Goal: Task Accomplishment & Management: Manage account settings

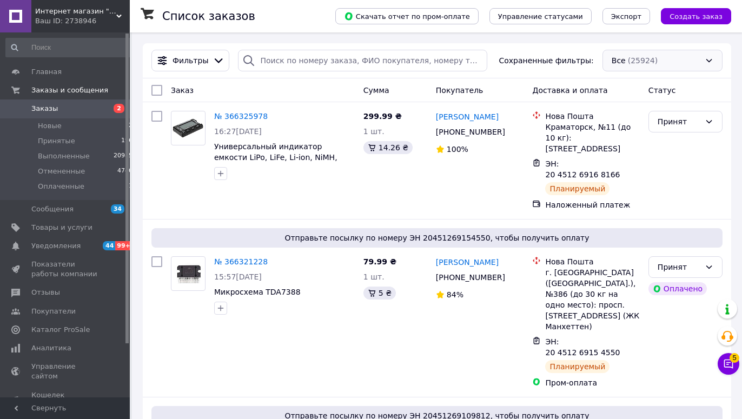
click at [623, 62] on div "Все (25924)" at bounding box center [662, 61] width 120 height 22
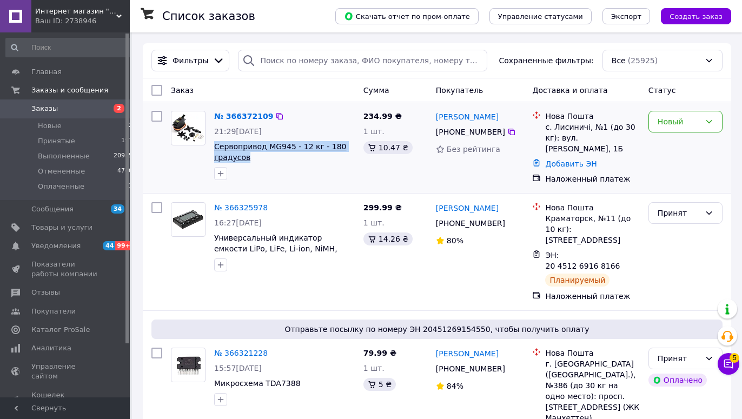
drag, startPoint x: 256, startPoint y: 160, endPoint x: 216, endPoint y: 145, distance: 42.1
click at [216, 145] on span "Сервопривод MG945 - 12 кг - 180 градусов" at bounding box center [284, 152] width 141 height 22
copy span "Сервопривод MG945 - 12 кг - 180 градусов"
click at [507, 129] on icon at bounding box center [511, 132] width 9 height 9
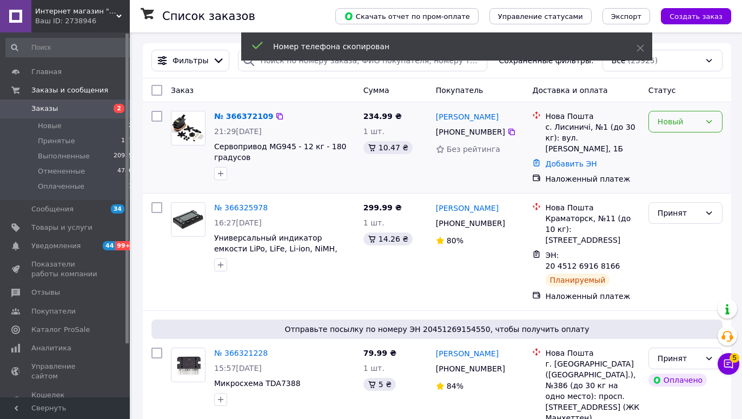
click at [669, 126] on div "Новый" at bounding box center [678, 122] width 43 height 12
click at [667, 146] on li "Принят" at bounding box center [685, 145] width 73 height 19
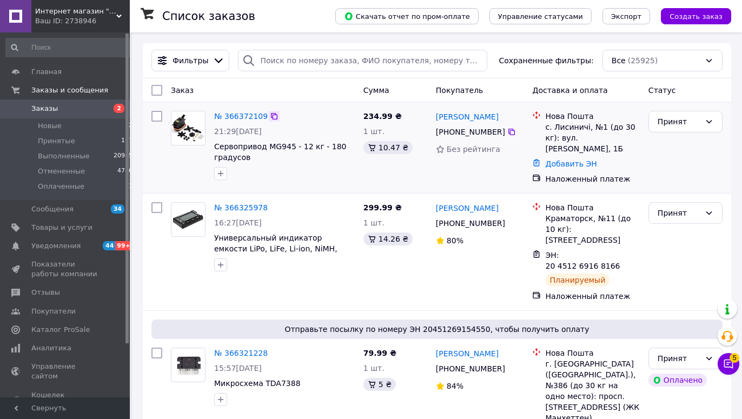
click at [270, 118] on icon at bounding box center [274, 116] width 9 height 9
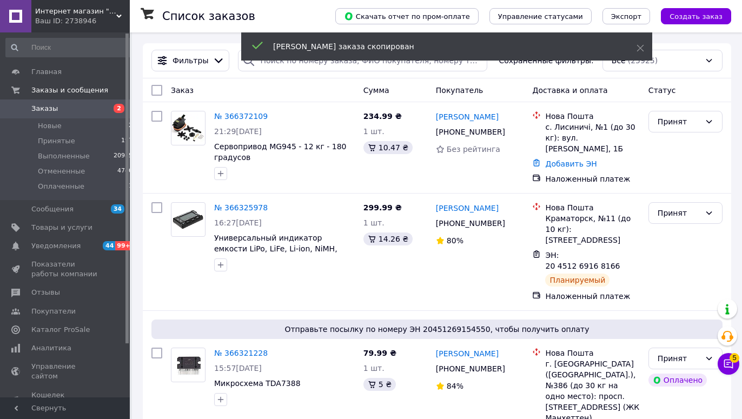
drag, startPoint x: 251, startPoint y: 115, endPoint x: 230, endPoint y: 142, distance: 33.5
click at [250, 115] on link "№ 366372109" at bounding box center [241, 116] width 54 height 9
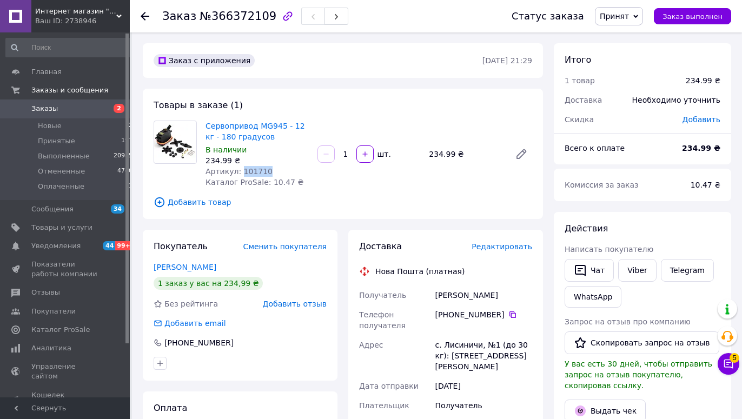
drag, startPoint x: 267, startPoint y: 170, endPoint x: 238, endPoint y: 172, distance: 29.3
click at [238, 172] on div "Артикул: 101710" at bounding box center [256, 171] width 103 height 11
copy span "101710"
click at [283, 303] on span "Добавить отзыв" at bounding box center [295, 303] width 64 height 9
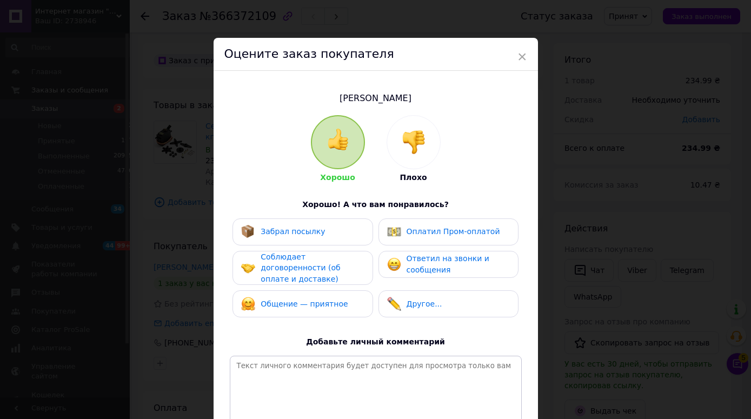
click at [416, 122] on div at bounding box center [413, 142] width 53 height 53
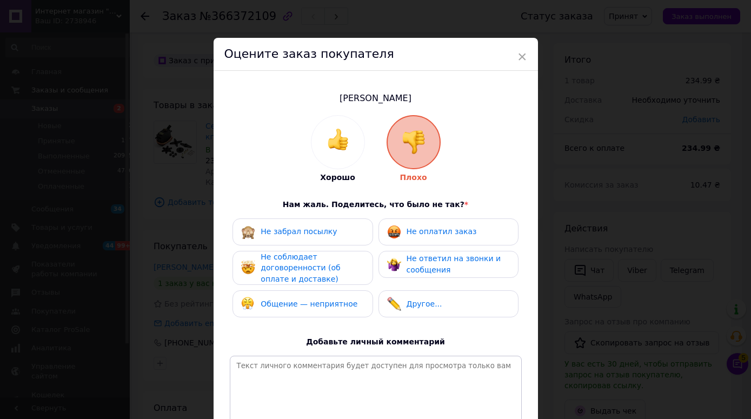
click at [404, 222] on div "Не оплатил заказ" at bounding box center [448, 231] width 140 height 27
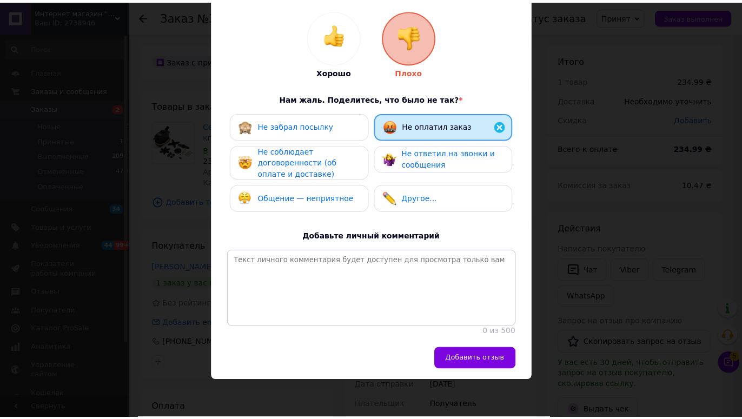
scroll to position [130, 0]
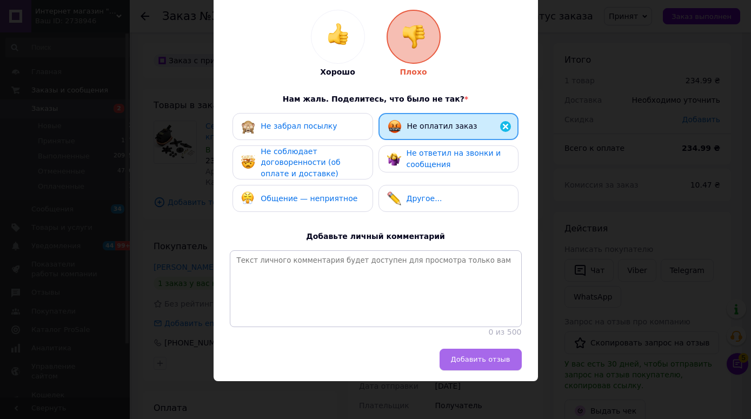
click at [460, 360] on span "Добавить отзыв" at bounding box center [480, 359] width 59 height 8
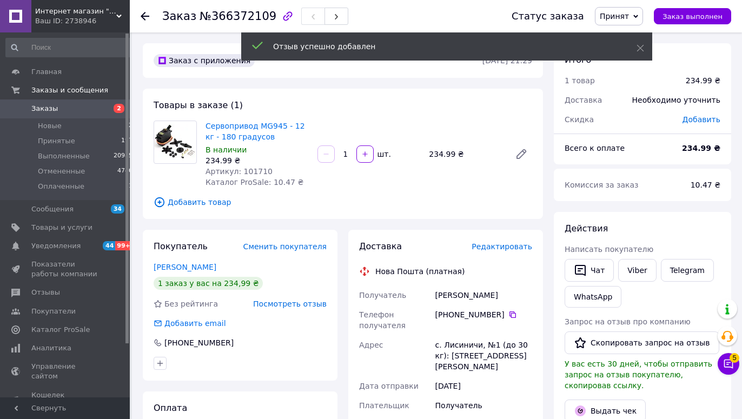
click at [489, 245] on span "Редактировать" at bounding box center [501, 246] width 61 height 9
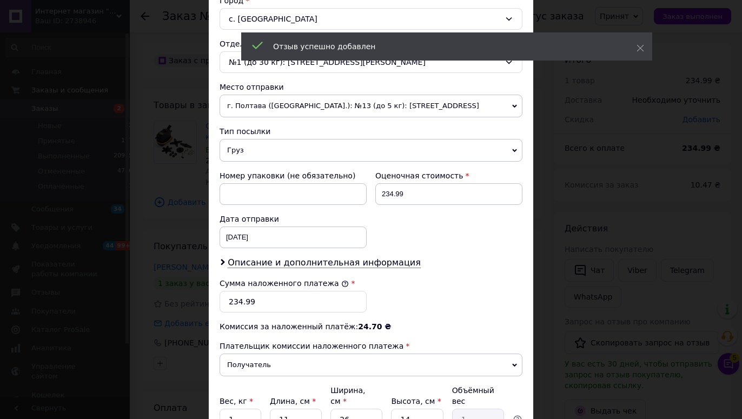
scroll to position [406, 0]
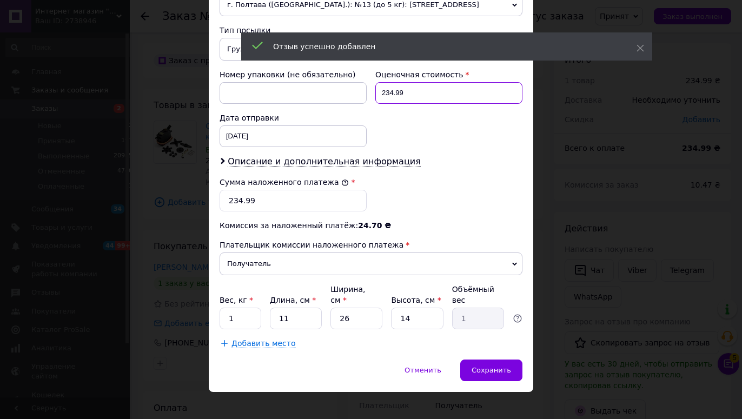
drag, startPoint x: 374, startPoint y: 92, endPoint x: 411, endPoint y: 101, distance: 38.3
click at [411, 101] on input "234.99" at bounding box center [448, 93] width 147 height 22
paste input "5"
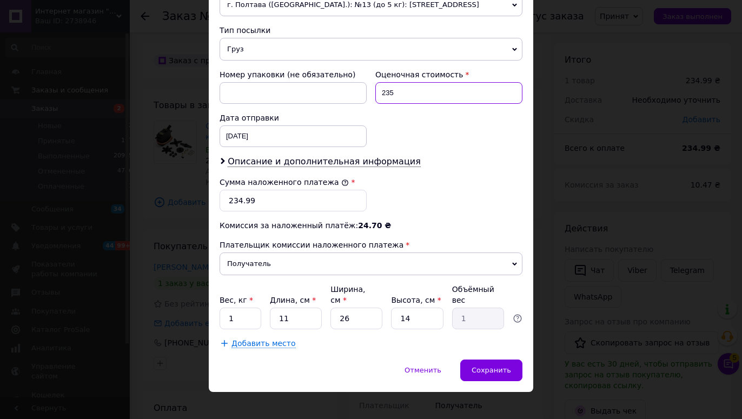
type input "235"
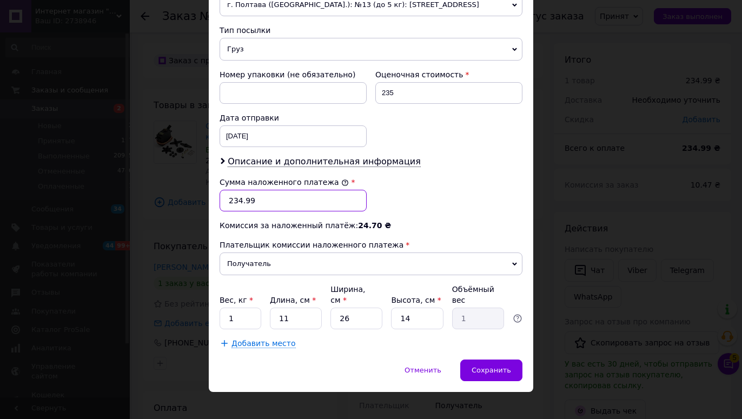
drag, startPoint x: 224, startPoint y: 200, endPoint x: 263, endPoint y: 210, distance: 40.2
click at [263, 210] on input "234.99" at bounding box center [292, 201] width 147 height 22
paste input "5"
type input "235"
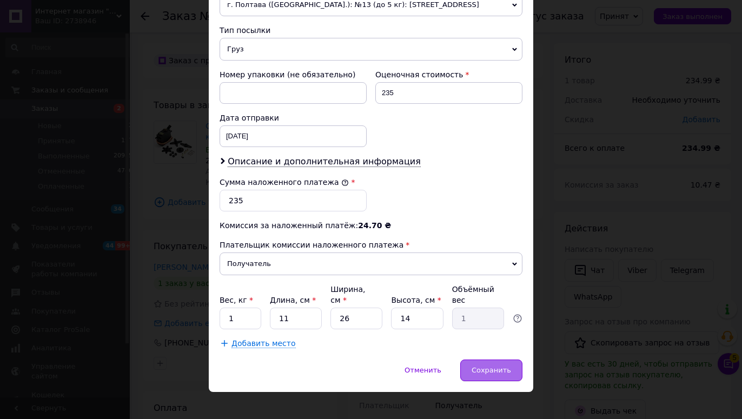
click at [481, 366] on span "Сохранить" at bounding box center [490, 370] width 39 height 8
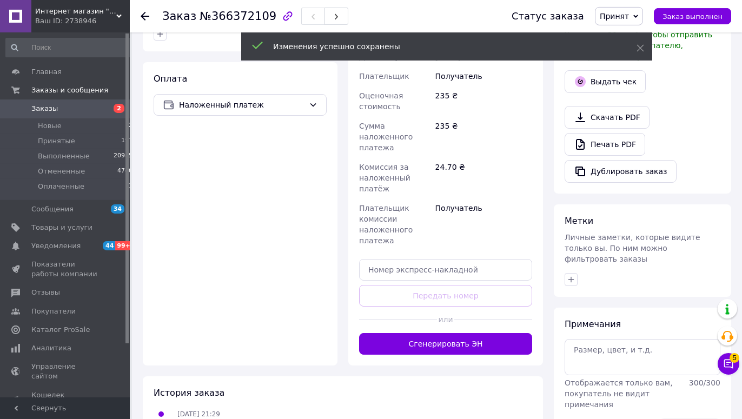
scroll to position [331, 0]
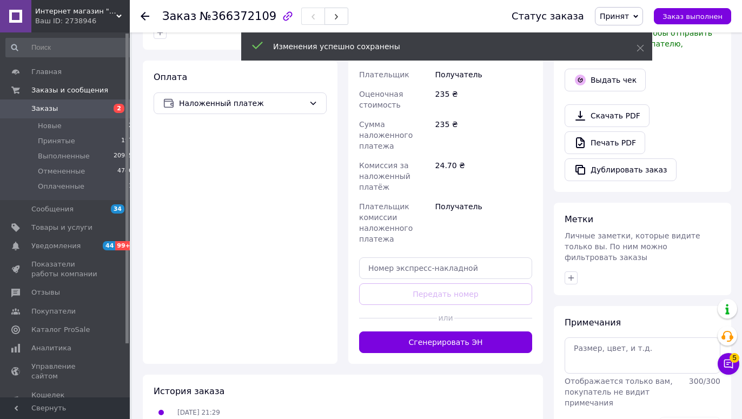
click at [430, 305] on div at bounding box center [398, 318] width 78 height 26
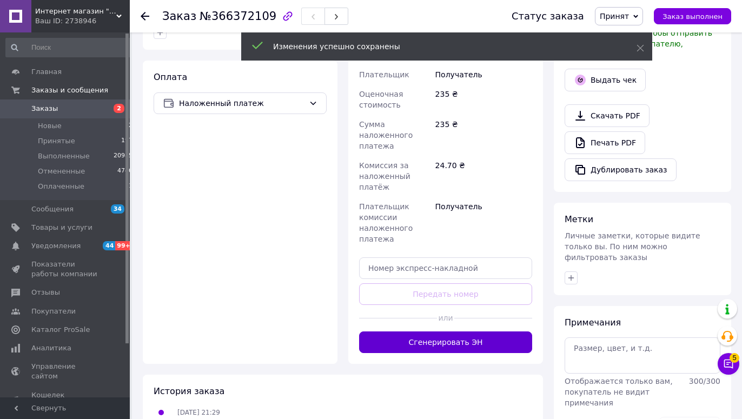
click at [422, 331] on button "Сгенерировать ЭН" at bounding box center [445, 342] width 173 height 22
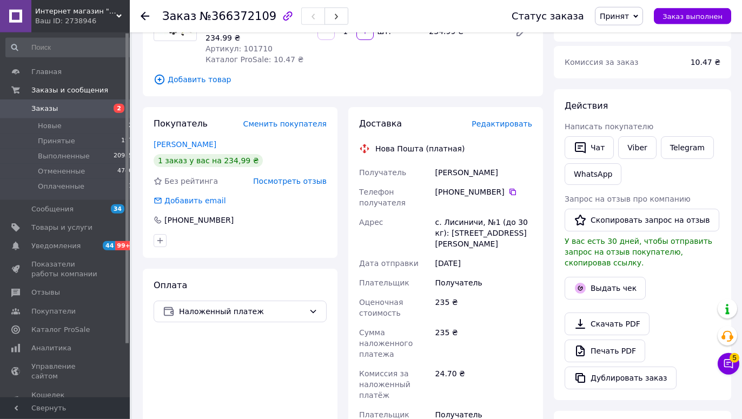
scroll to position [110, 0]
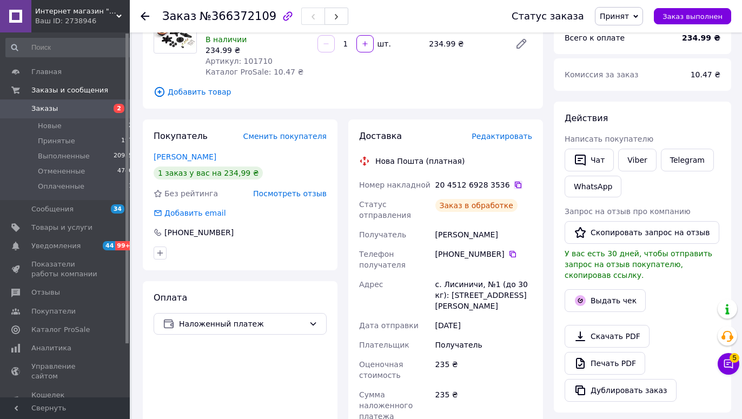
click at [515, 186] on icon at bounding box center [518, 185] width 6 height 6
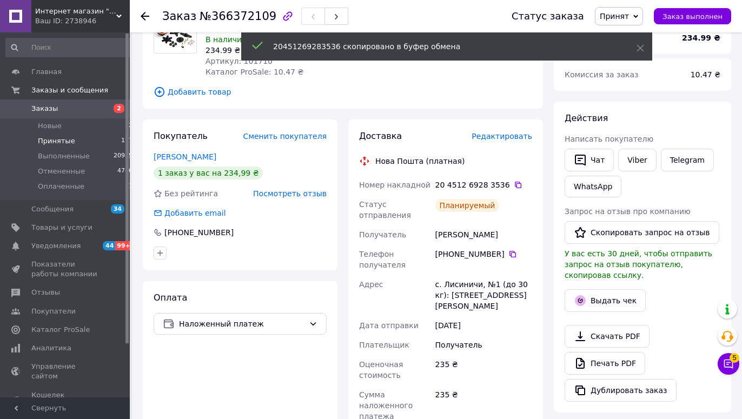
drag, startPoint x: 143, startPoint y: 18, endPoint x: 115, endPoint y: 141, distance: 126.4
click at [143, 18] on use at bounding box center [145, 16] width 9 height 9
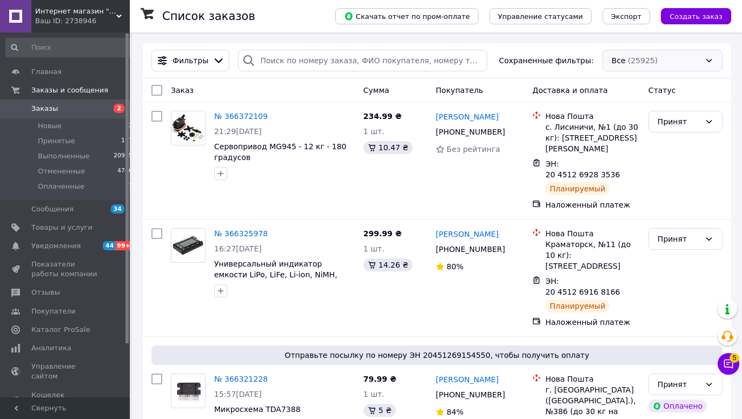
click at [671, 58] on div "Все (25925)" at bounding box center [662, 61] width 120 height 22
click at [619, 60] on div "Все (25925)" at bounding box center [662, 61] width 120 height 22
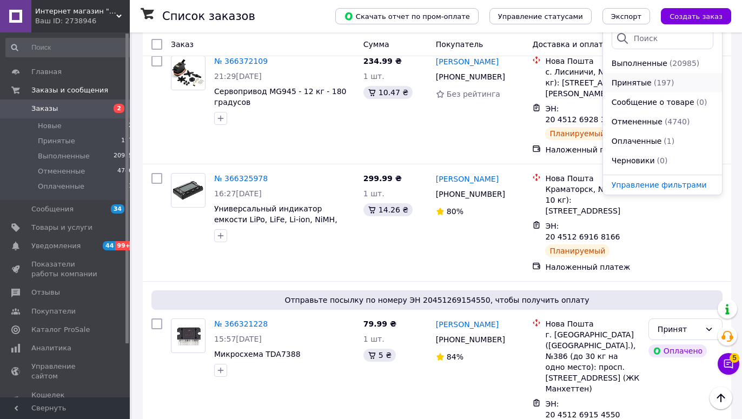
scroll to position [62, 0]
click at [632, 126] on span "Оплаченные" at bounding box center [636, 122] width 50 height 11
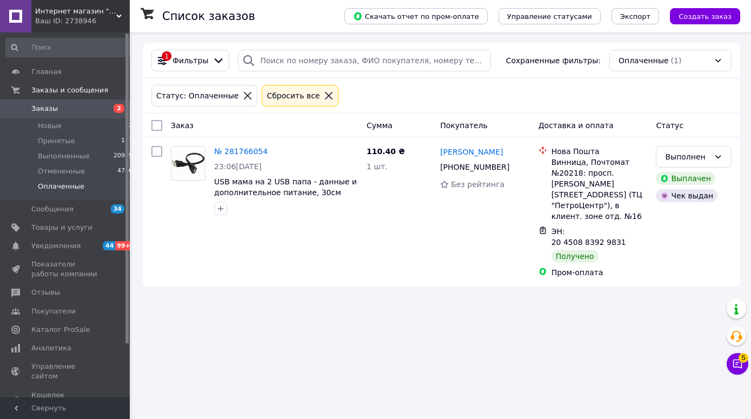
click at [317, 98] on div "Сбросить все" at bounding box center [300, 96] width 77 height 22
